Goal: Task Accomplishment & Management: Use online tool/utility

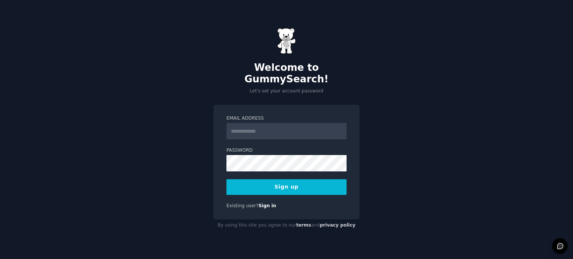
click at [278, 126] on input "Email Address" at bounding box center [286, 131] width 120 height 16
drag, startPoint x: 0, startPoint y: 0, endPoint x: 278, endPoint y: 126, distance: 305.7
click at [278, 126] on input "Email Address" at bounding box center [286, 131] width 120 height 16
drag, startPoint x: 278, startPoint y: 126, endPoint x: 287, endPoint y: 143, distance: 18.5
click at [287, 143] on form "Email Address Password Sign up" at bounding box center [286, 155] width 120 height 80
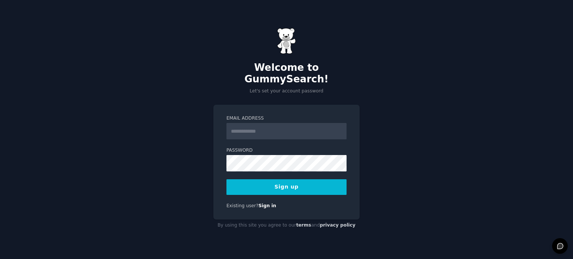
type input "**********"
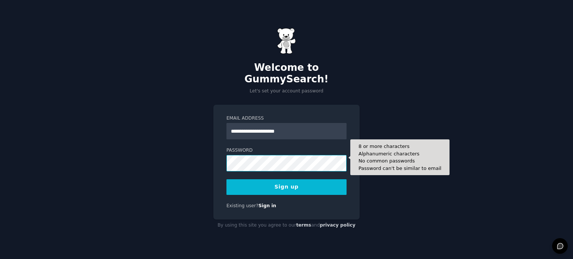
click at [226, 179] on button "Sign up" at bounding box center [286, 187] width 120 height 16
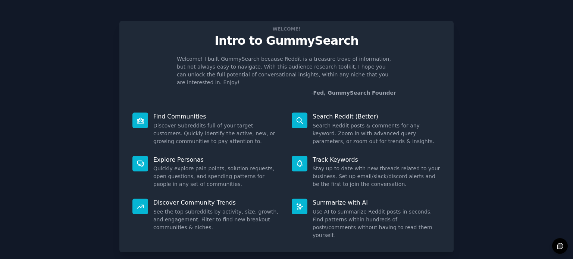
scroll to position [32, 0]
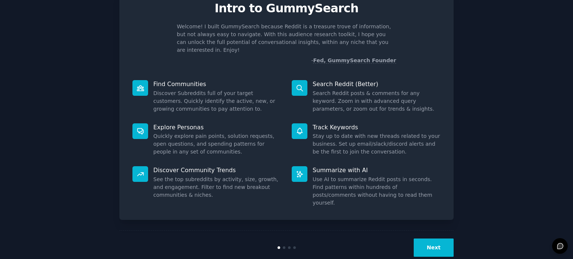
click at [439, 239] on button "Next" at bounding box center [434, 248] width 40 height 18
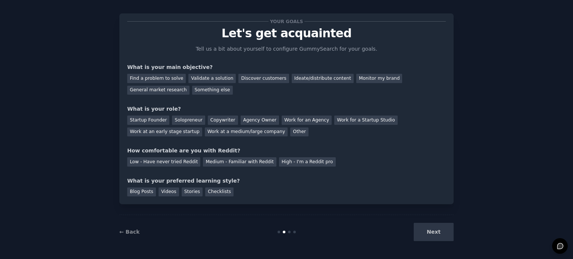
click at [432, 234] on div "Next" at bounding box center [398, 232] width 112 height 18
click at [163, 78] on div "Find a problem to solve" at bounding box center [156, 78] width 59 height 9
click at [211, 77] on div "Validate a solution" at bounding box center [211, 78] width 47 height 9
click at [165, 75] on div "Find a problem to solve" at bounding box center [156, 78] width 59 height 9
click at [213, 120] on div "Copywriter" at bounding box center [223, 120] width 30 height 9
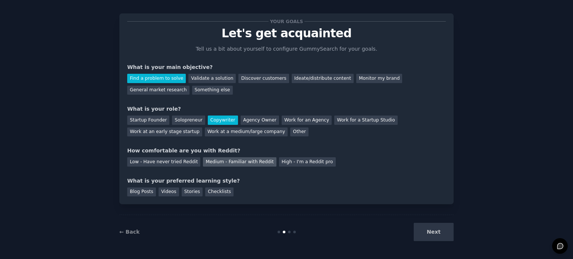
click at [218, 164] on div "Medium - Familiar with Reddit" at bounding box center [239, 161] width 73 height 9
click at [186, 193] on div "Stories" at bounding box center [192, 192] width 21 height 9
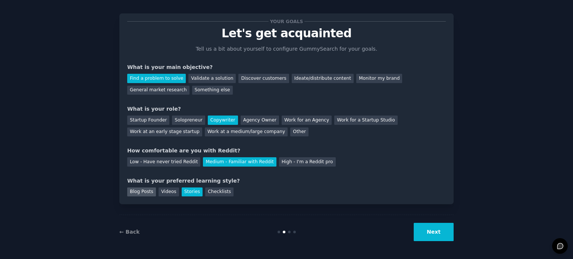
click at [144, 194] on div "Blog Posts" at bounding box center [141, 192] width 29 height 9
click at [188, 189] on div "Stories" at bounding box center [192, 192] width 21 height 9
click at [215, 192] on div "Checklists" at bounding box center [219, 192] width 28 height 9
click at [434, 235] on button "Next" at bounding box center [434, 232] width 40 height 18
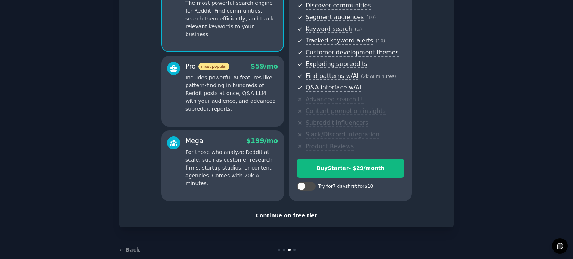
scroll to position [98, 0]
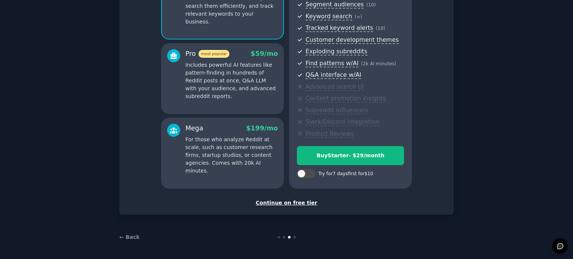
click at [295, 201] on div "Continue on free tier" at bounding box center [286, 203] width 319 height 8
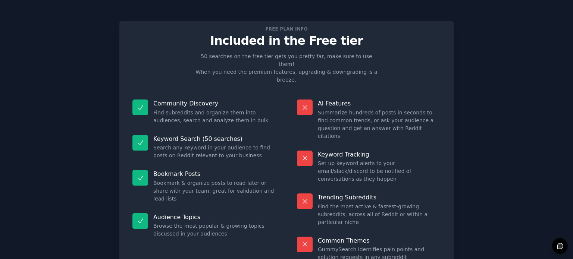
scroll to position [31, 0]
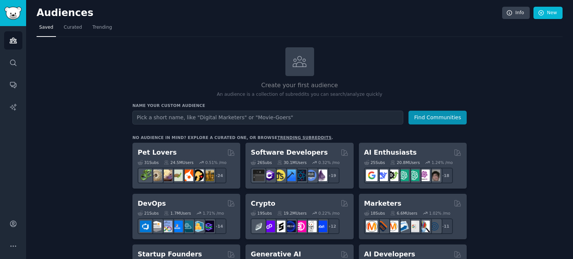
drag, startPoint x: 573, startPoint y: 49, endPoint x: 572, endPoint y: 56, distance: 7.9
click at [572, 56] on main "Audiences Info New Saved Curated Trending Create your first audience An audienc…" at bounding box center [299, 129] width 547 height 259
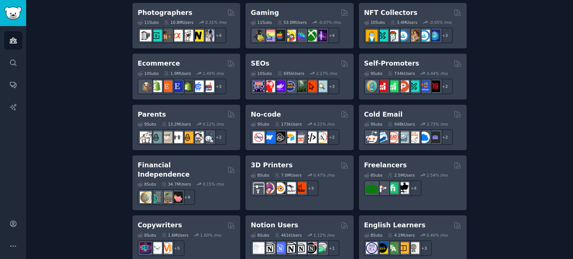
scroll to position [452, 0]
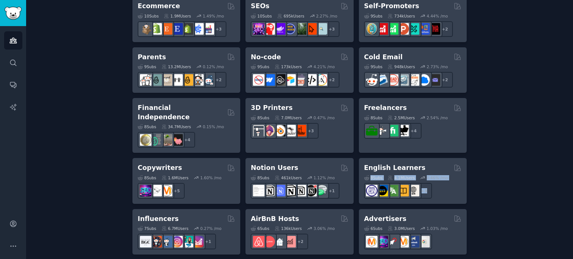
drag, startPoint x: 573, startPoint y: 159, endPoint x: 573, endPoint y: 171, distance: 11.6
click at [573, 171] on main "Audiences Info New Saved Curated Trending Create your first audience An audienc…" at bounding box center [299, 129] width 547 height 259
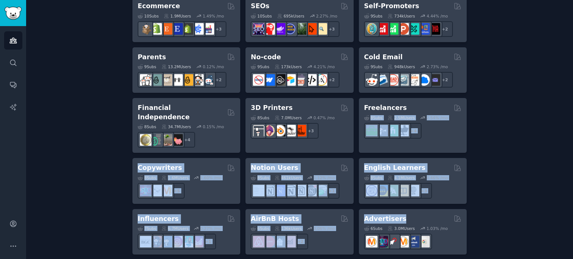
drag, startPoint x: 573, startPoint y: 206, endPoint x: 572, endPoint y: 97, distance: 108.9
click at [572, 97] on main "Audiences Info New Saved Curated Trending Create your first audience An audienc…" at bounding box center [299, 129] width 547 height 259
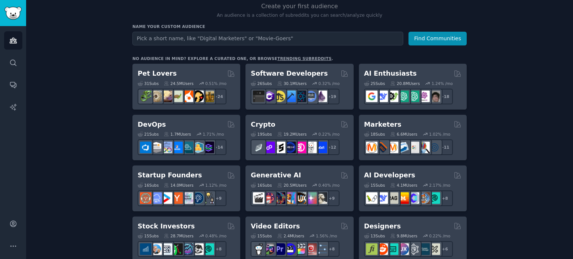
scroll to position [0, 0]
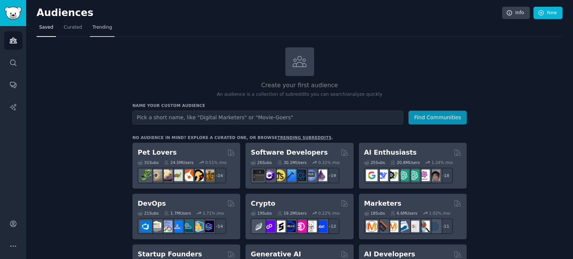
click at [94, 28] on span "Trending" at bounding box center [102, 27] width 19 height 7
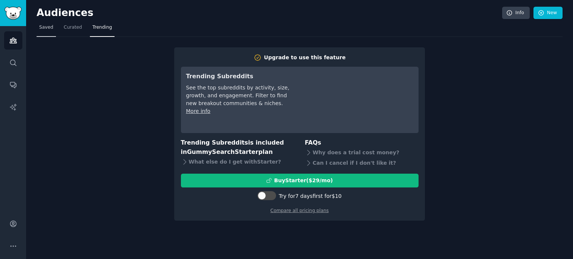
click at [49, 31] on link "Saved" at bounding box center [46, 29] width 19 height 15
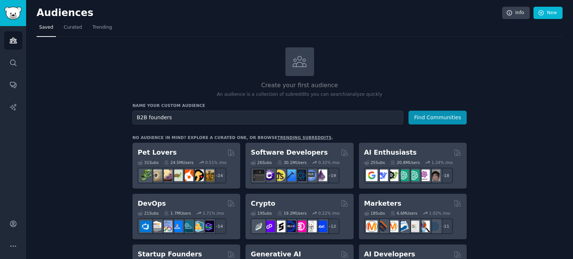
type input "B2B founders"
click at [409, 111] on button "Find Communities" at bounding box center [438, 118] width 58 height 14
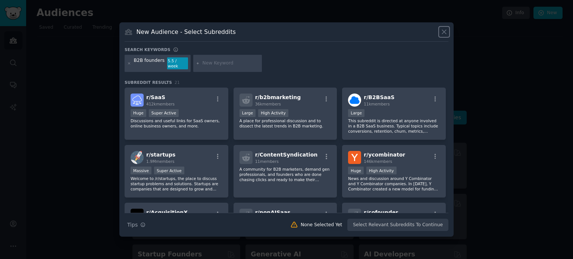
click at [445, 36] on icon at bounding box center [444, 32] width 8 height 8
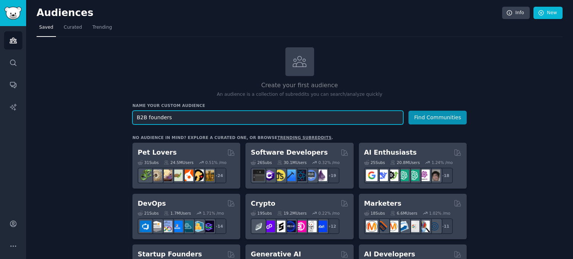
drag, startPoint x: 188, startPoint y: 115, endPoint x: 135, endPoint y: 118, distance: 53.1
click at [135, 118] on input "B2B founders" at bounding box center [267, 118] width 271 height 14
paste input "founder personal brand"
type input "founder personal brand"
click at [409, 111] on button "Find Communities" at bounding box center [438, 118] width 58 height 14
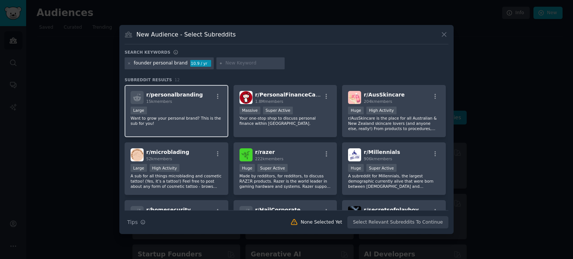
click at [184, 123] on p "Want to grow your personal brand? This is the sub for you!" at bounding box center [177, 121] width 92 height 10
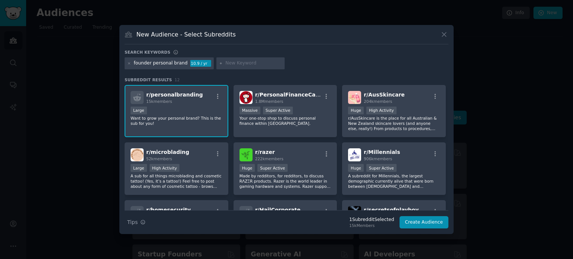
click at [311, 63] on div "founder personal brand 10.9 / yr" at bounding box center [287, 64] width 324 height 15
click at [441, 35] on icon at bounding box center [444, 35] width 8 height 8
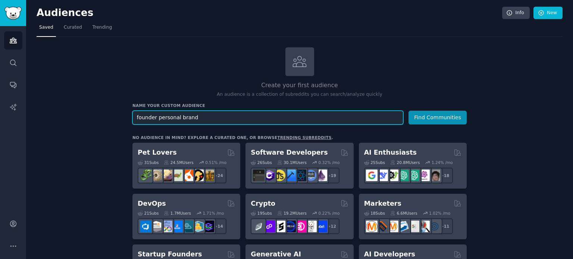
click at [409, 111] on button "Find Communities" at bounding box center [438, 118] width 58 height 14
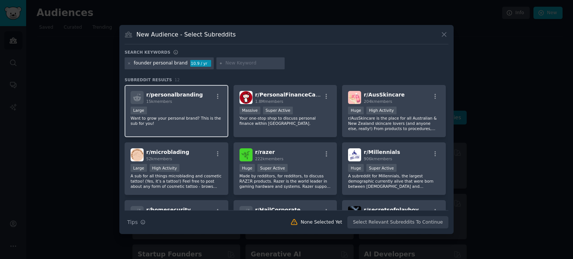
click at [188, 120] on p "Want to grow your personal brand? This is the sub for you!" at bounding box center [177, 121] width 92 height 10
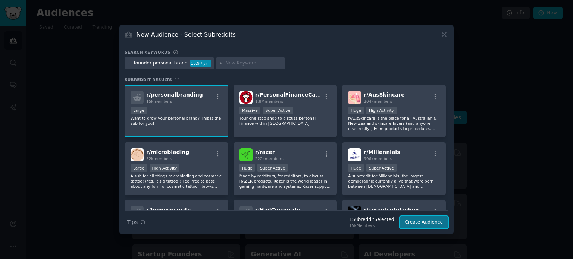
click at [421, 223] on button "Create Audience" at bounding box center [424, 222] width 49 height 13
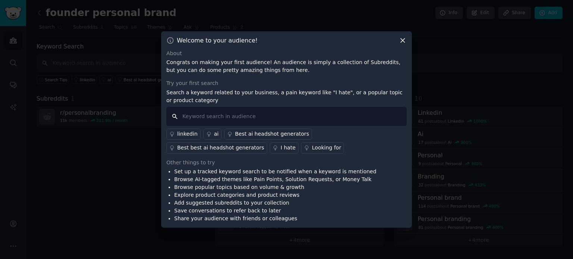
click at [245, 118] on input "text" at bounding box center [286, 116] width 240 height 19
click at [185, 132] on div "linkedin" at bounding box center [187, 134] width 21 height 8
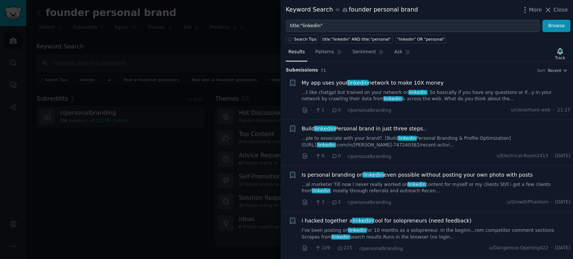
click at [411, 146] on link "...ple to associate with your brand?. [Build linkedin Personal Branding & Profi…" at bounding box center [436, 141] width 269 height 13
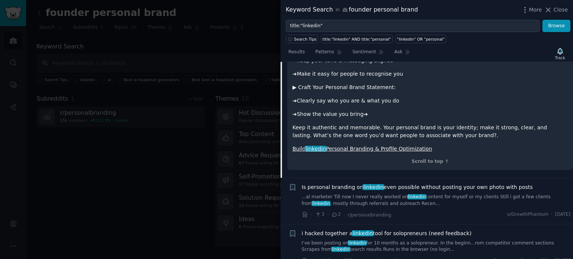
scroll to position [258, 0]
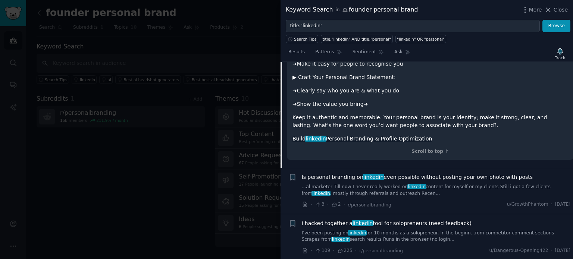
click at [373, 136] on link "Build linkedin Personal Branding & Profile Optimization" at bounding box center [362, 139] width 140 height 6
